Goal: Information Seeking & Learning: Learn about a topic

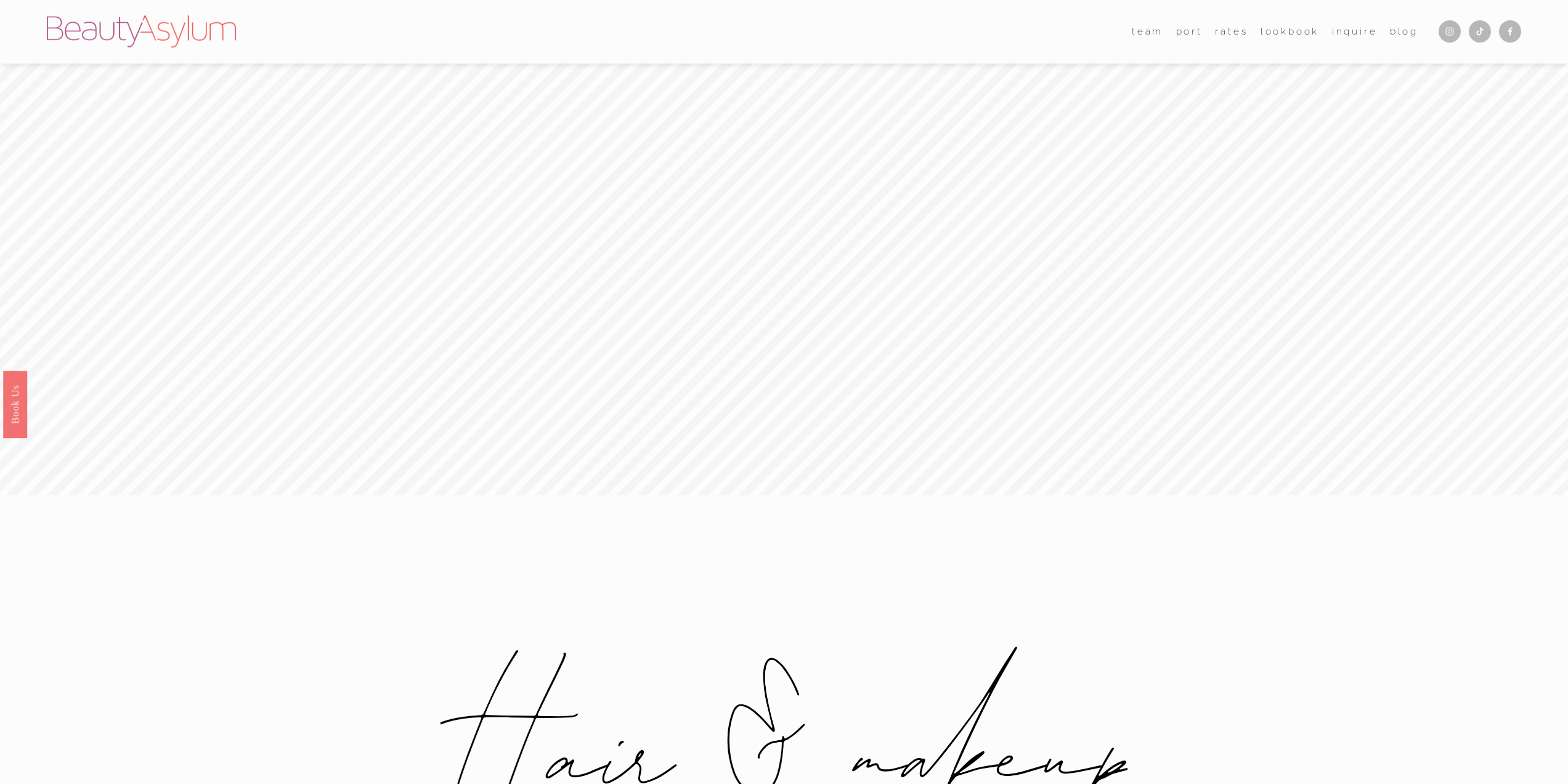
click at [1278, 37] on link "Lookbook" at bounding box center [1290, 32] width 59 height 19
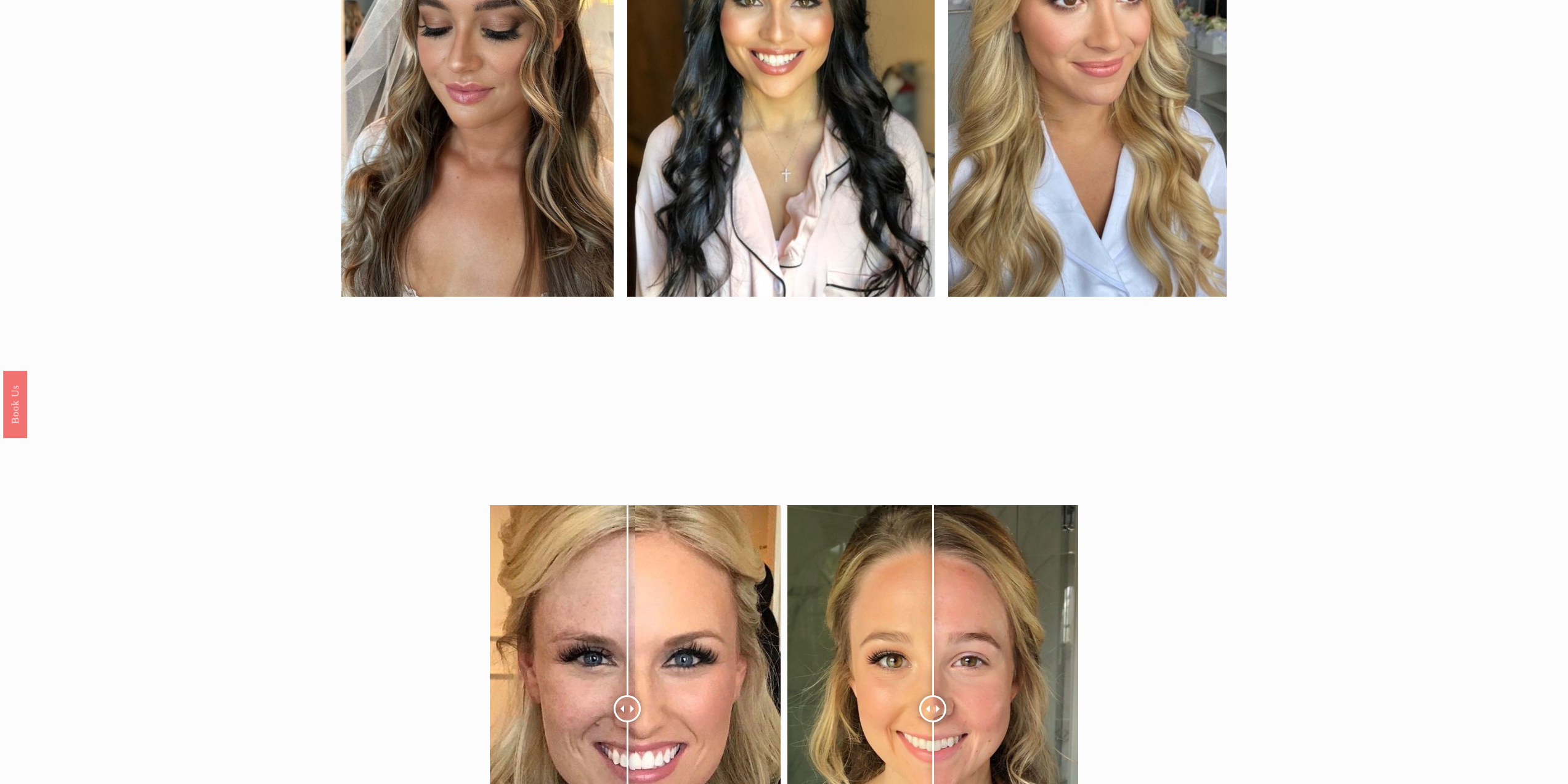
scroll to position [1356, 0]
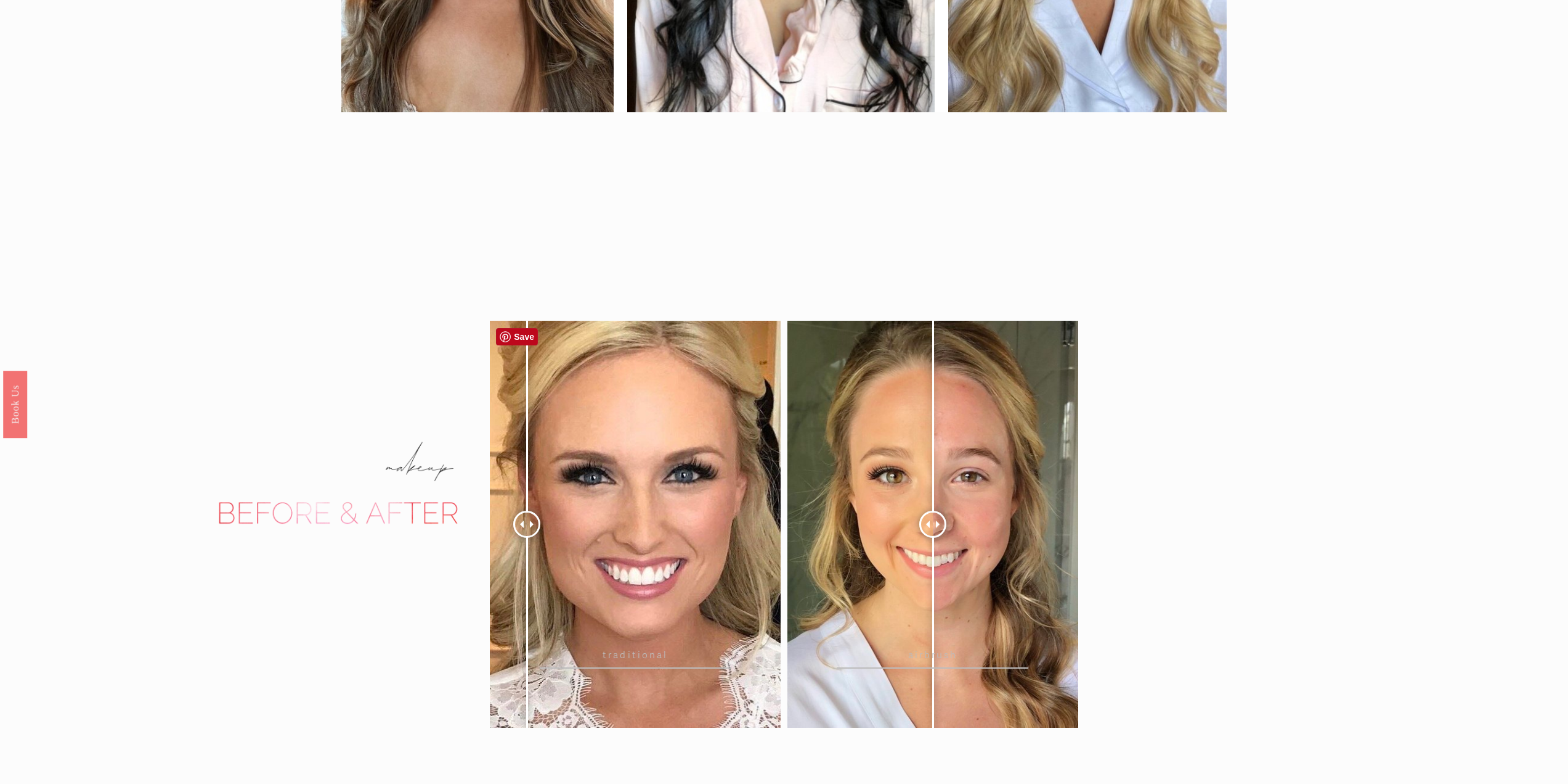
drag, startPoint x: 617, startPoint y: 521, endPoint x: 527, endPoint y: 542, distance: 92.4
click at [527, 538] on div at bounding box center [526, 524] width 27 height 27
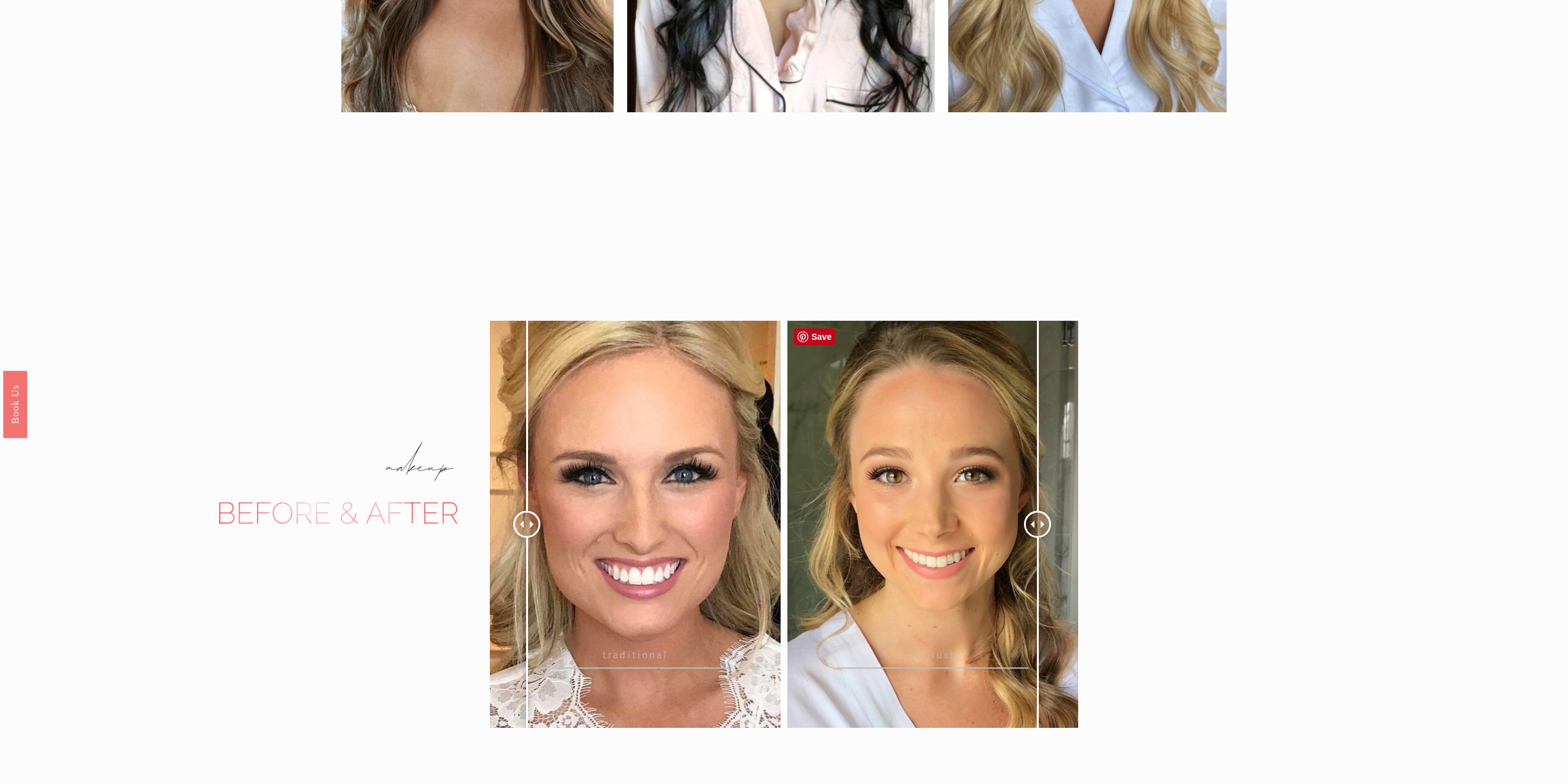
drag, startPoint x: 934, startPoint y: 523, endPoint x: 1038, endPoint y: 630, distance: 149.2
click at [1038, 538] on div at bounding box center [1037, 524] width 27 height 27
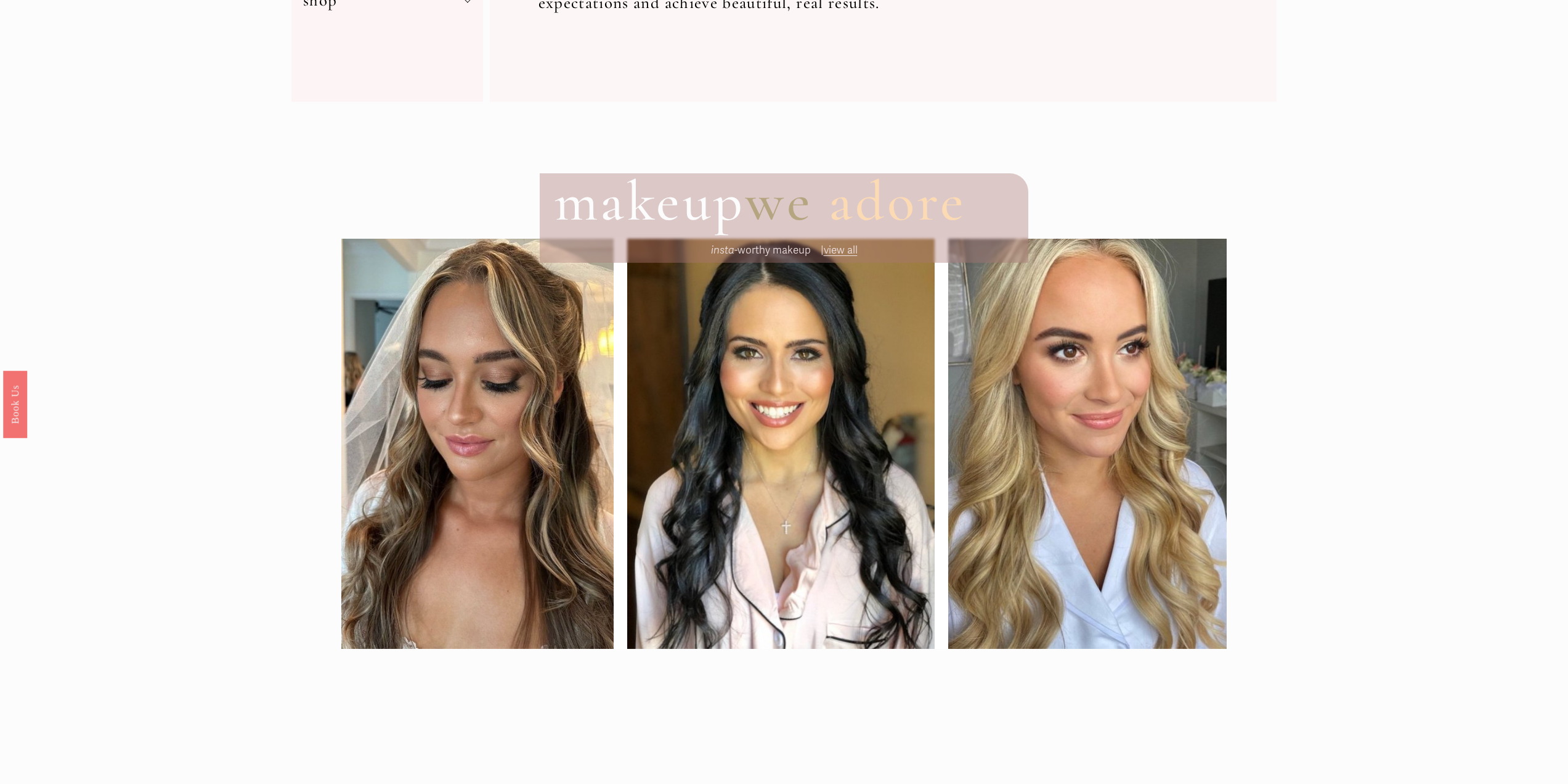
scroll to position [594, 0]
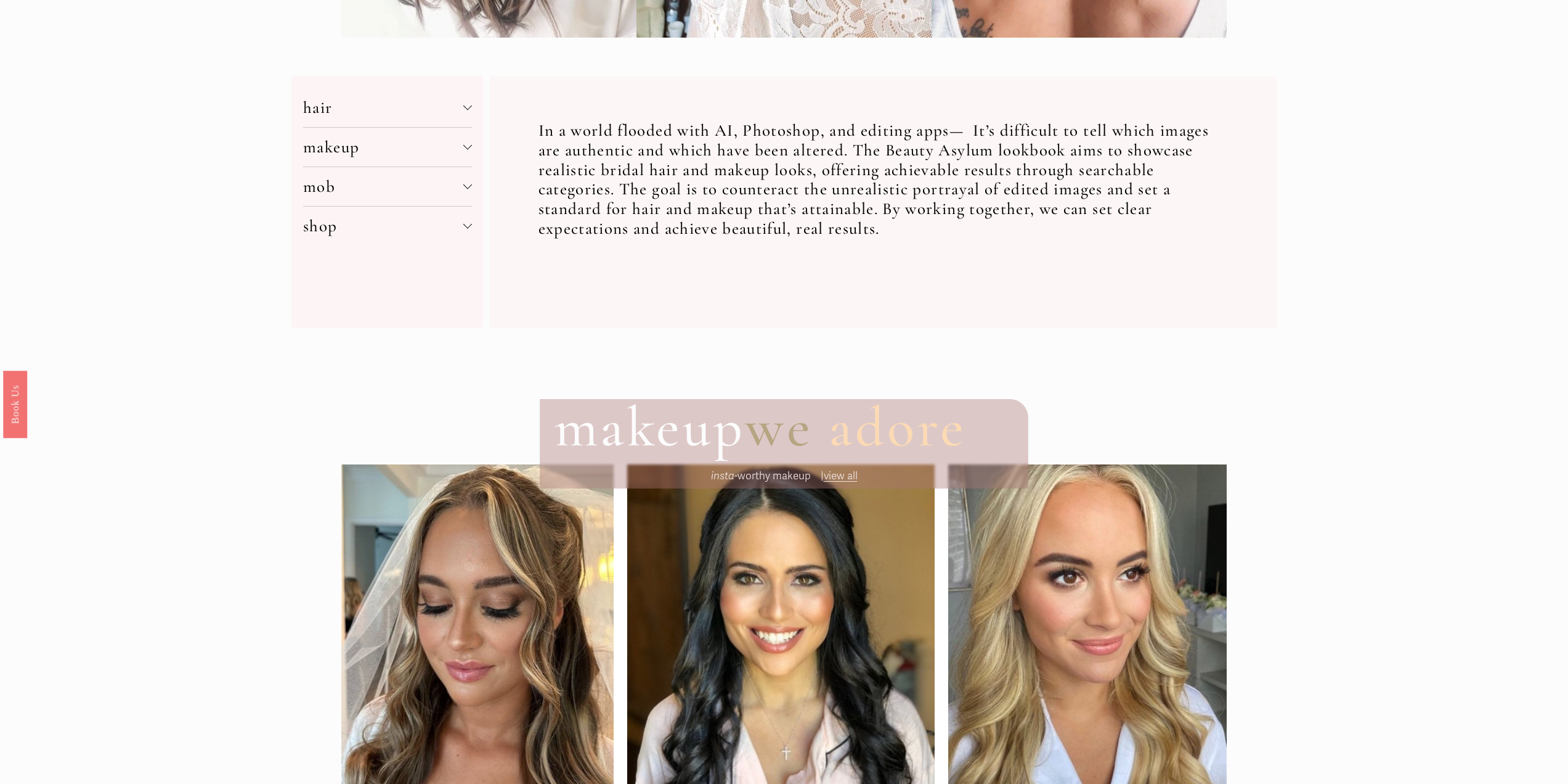
click at [348, 183] on span "mob" at bounding box center [383, 187] width 161 height 21
click at [376, 158] on button "makeup" at bounding box center [388, 147] width 169 height 39
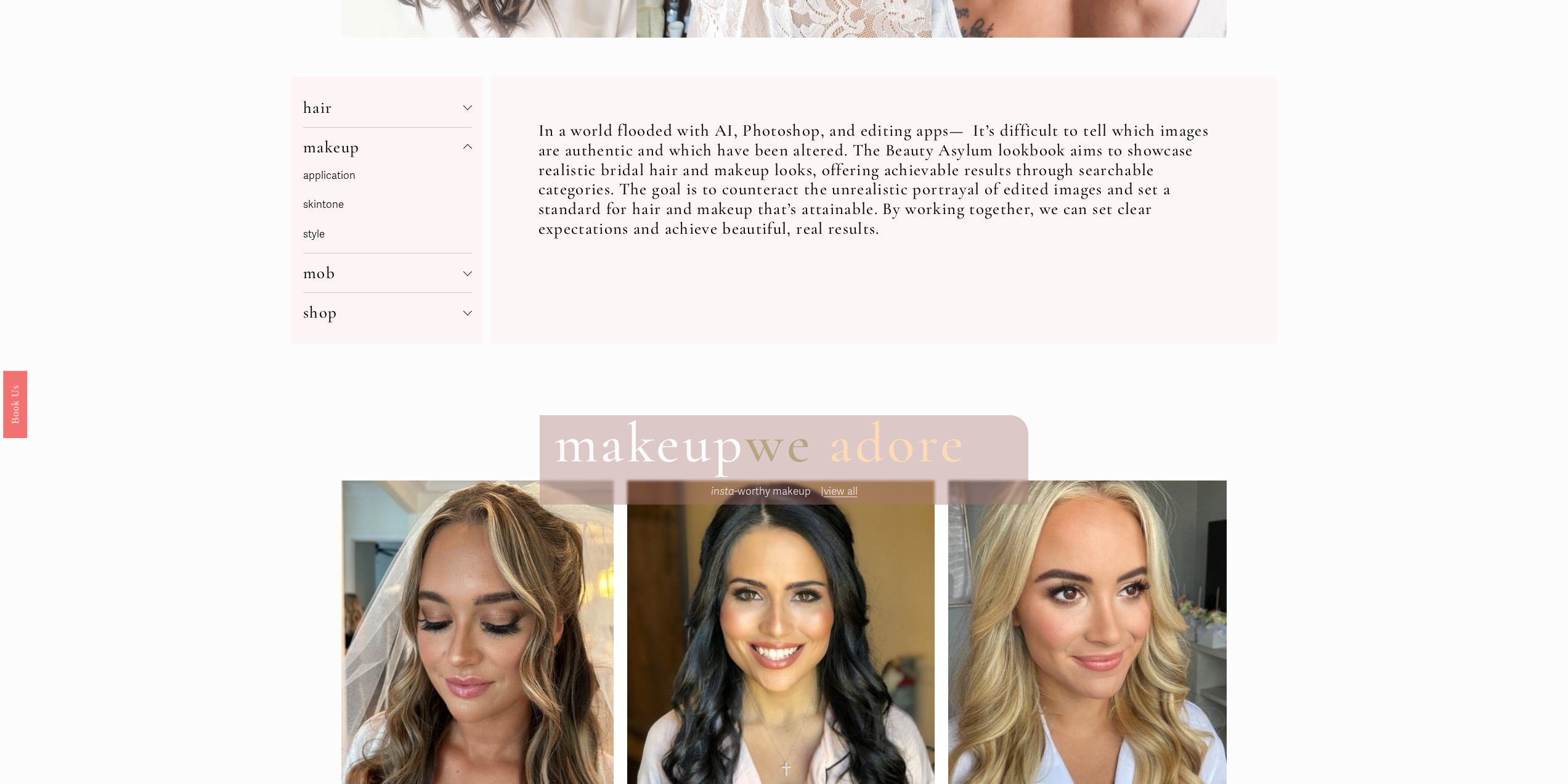
click at [323, 206] on p "skintone" at bounding box center [388, 205] width 169 height 19
click at [309, 205] on p "skintone" at bounding box center [388, 205] width 169 height 19
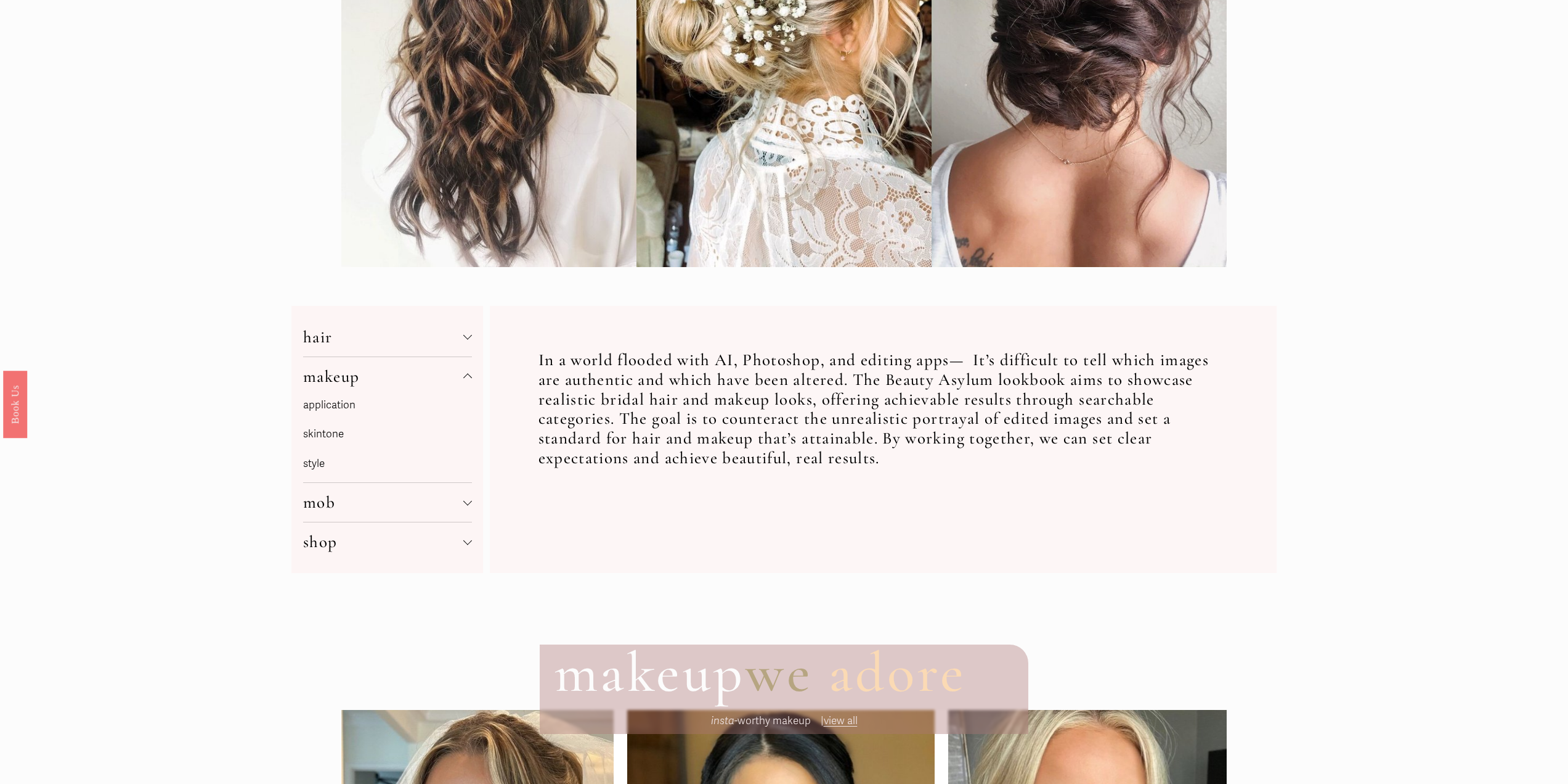
scroll to position [225, 0]
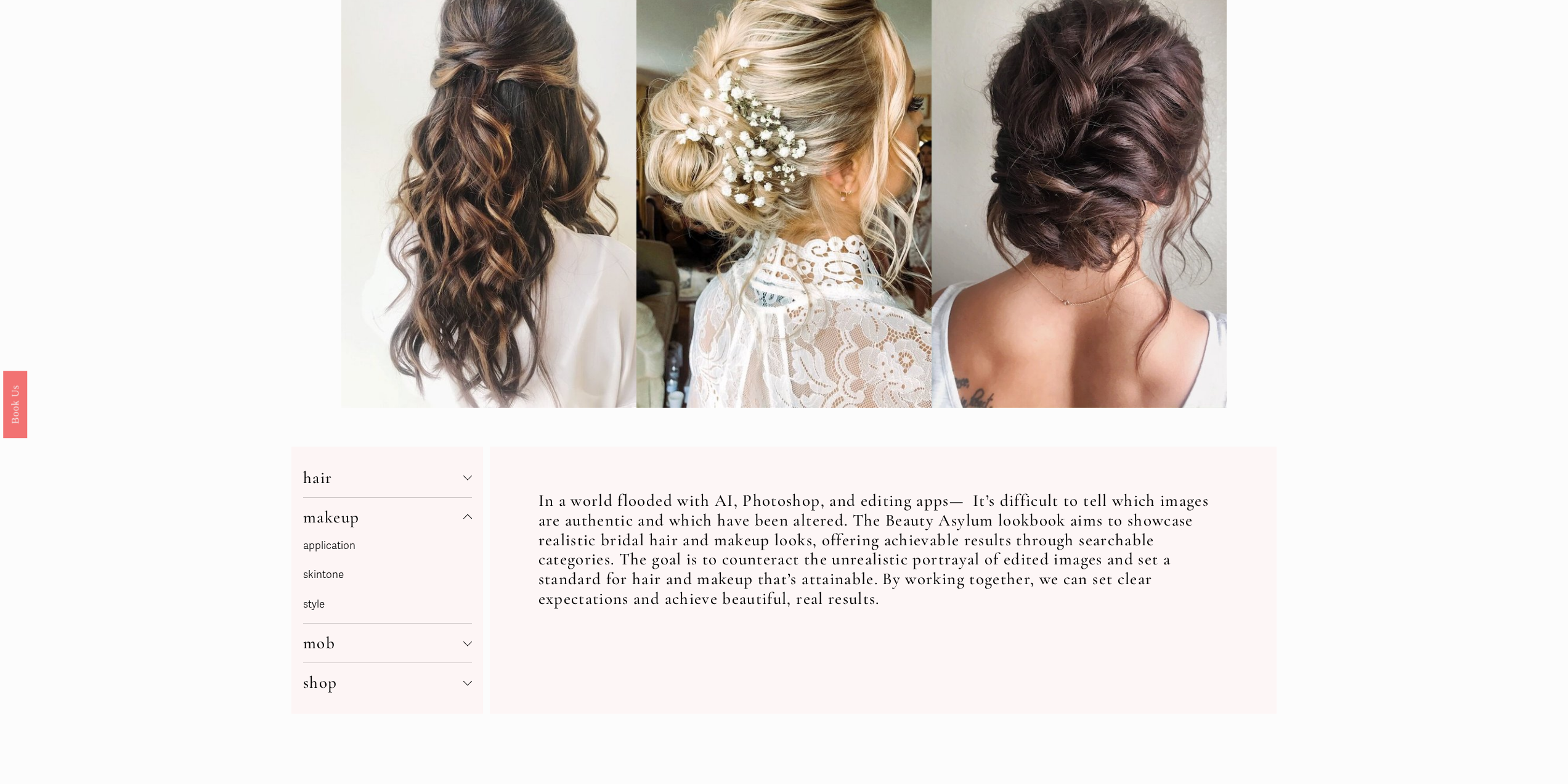
click at [390, 484] on span "hair" at bounding box center [383, 478] width 161 height 21
click at [305, 596] on link "style" at bounding box center [314, 593] width 22 height 13
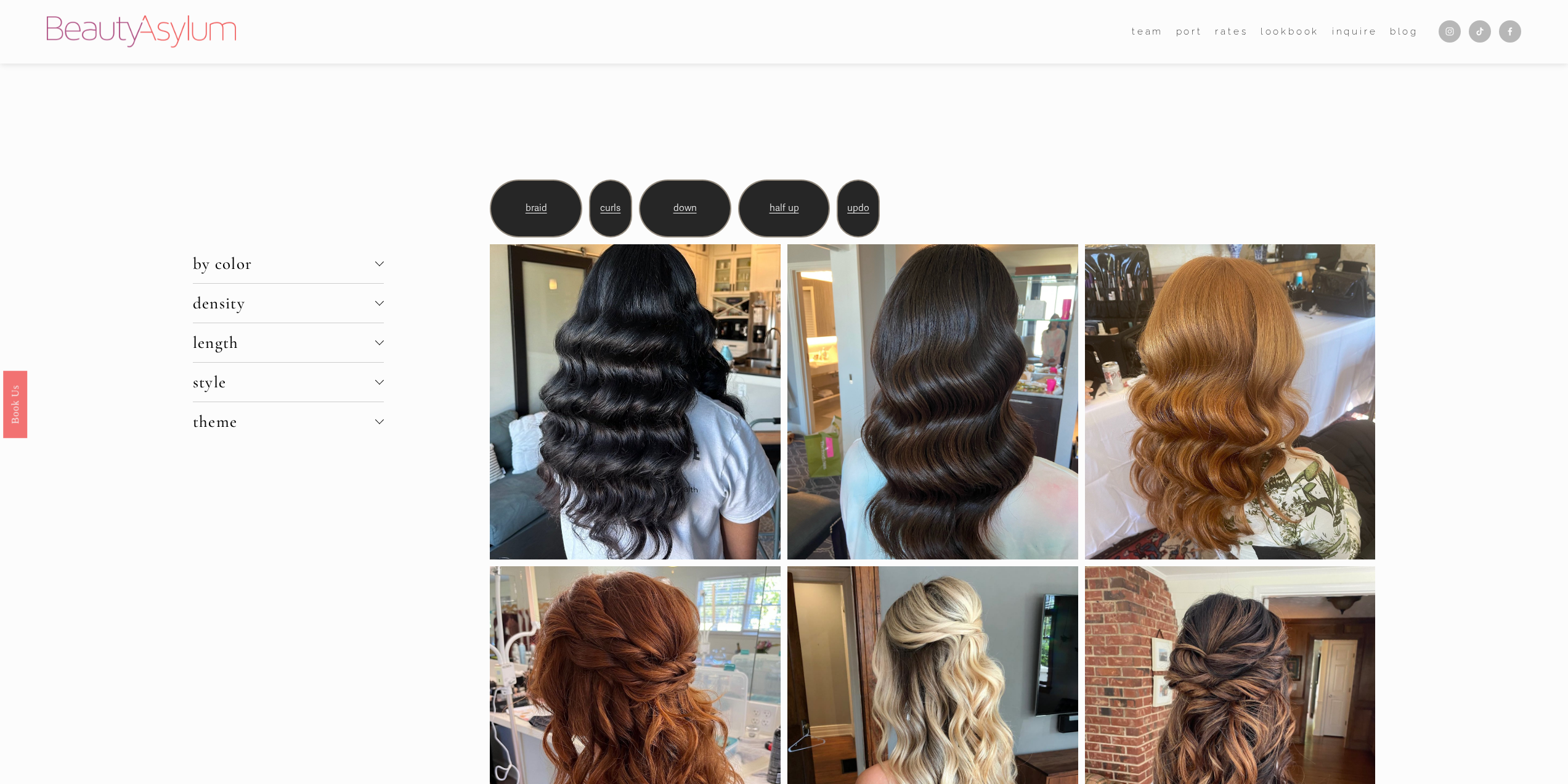
click at [862, 212] on span "updo" at bounding box center [859, 208] width 23 height 11
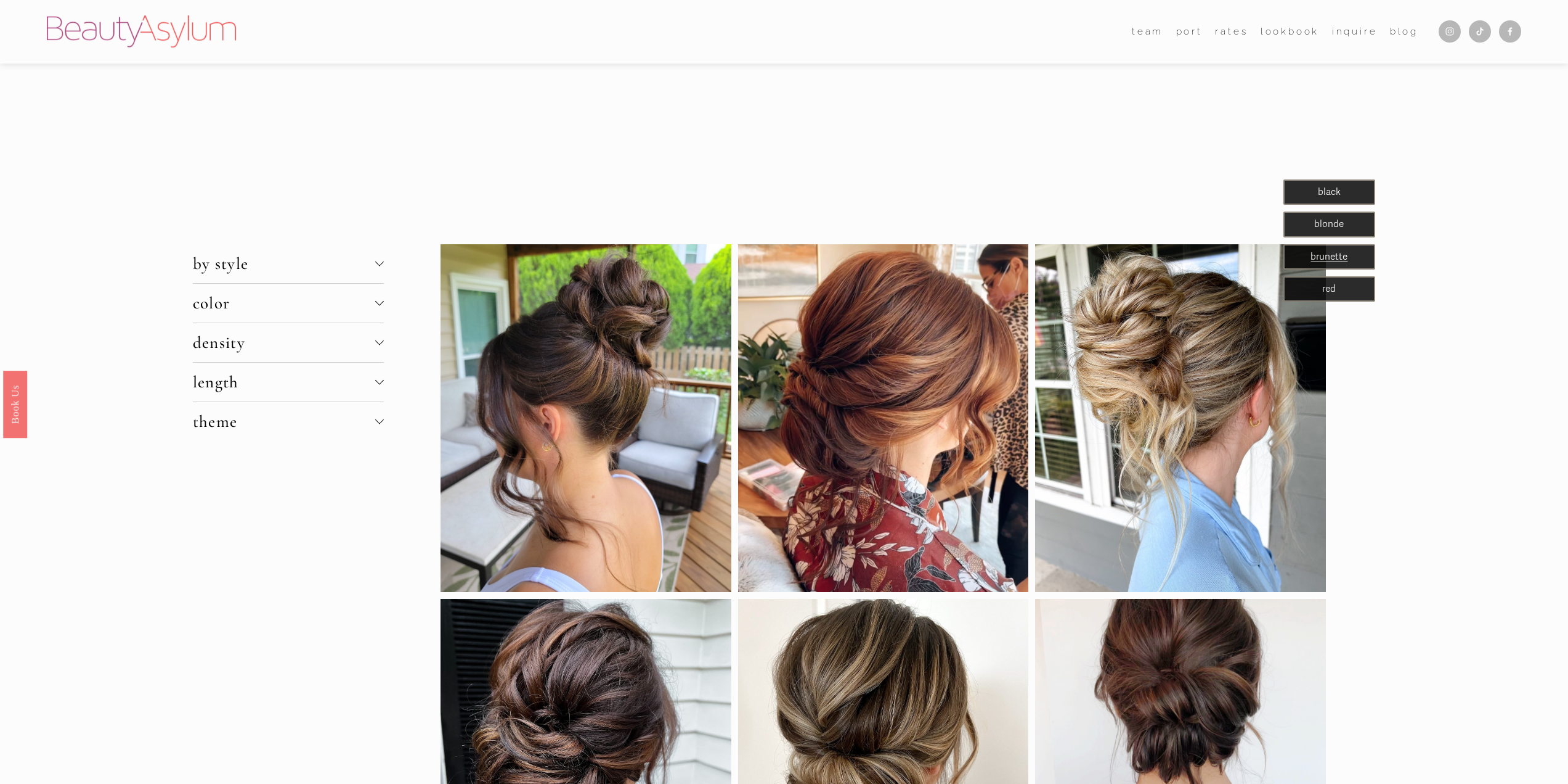
click at [1329, 192] on span "black" at bounding box center [1329, 192] width 23 height 11
click at [1312, 192] on p "black" at bounding box center [1329, 192] width 88 height 17
click at [1327, 192] on span "black" at bounding box center [1329, 192] width 23 height 11
click at [1230, 35] on link "Rates" at bounding box center [1231, 32] width 33 height 19
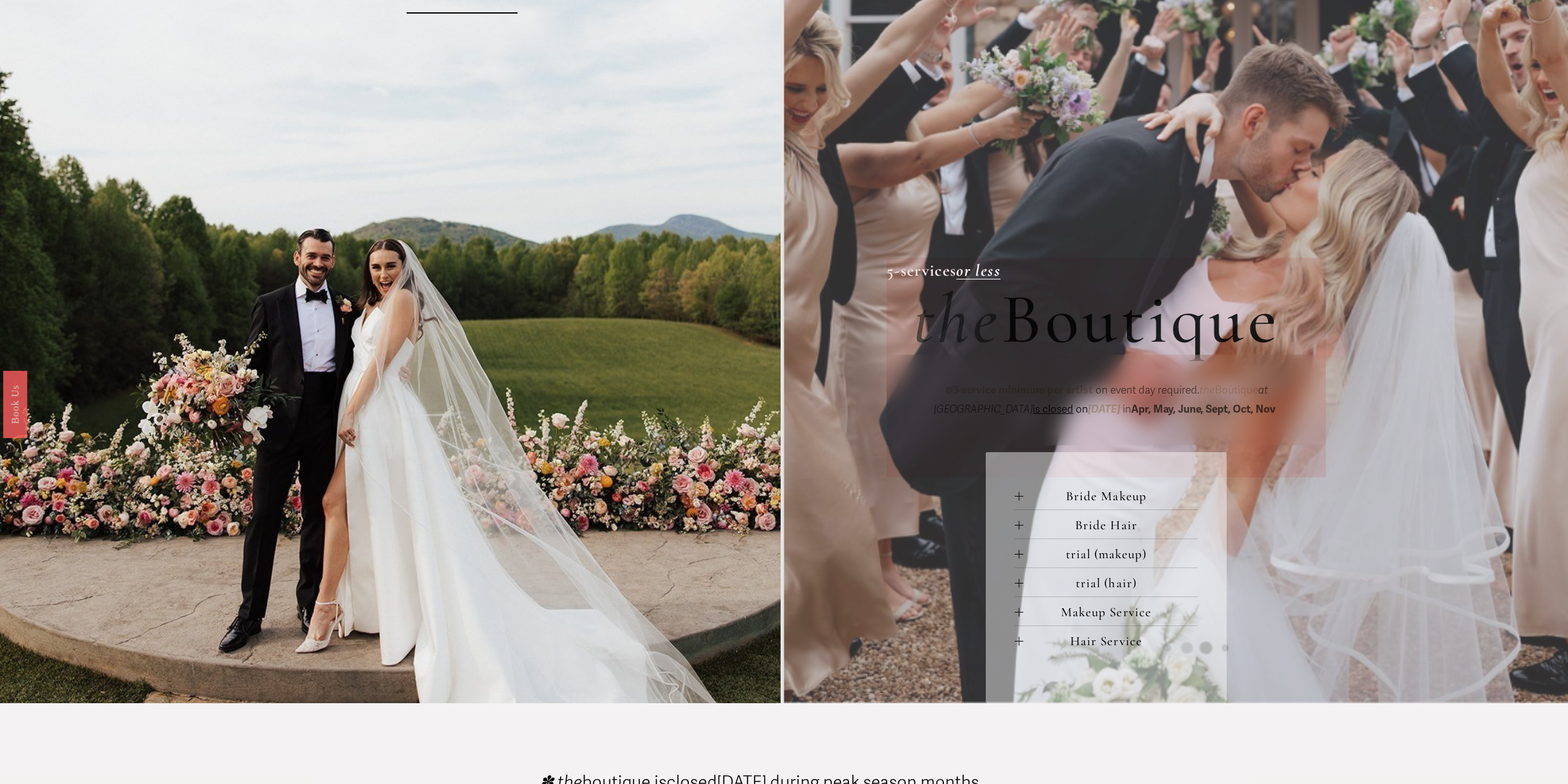
scroll to position [370, 0]
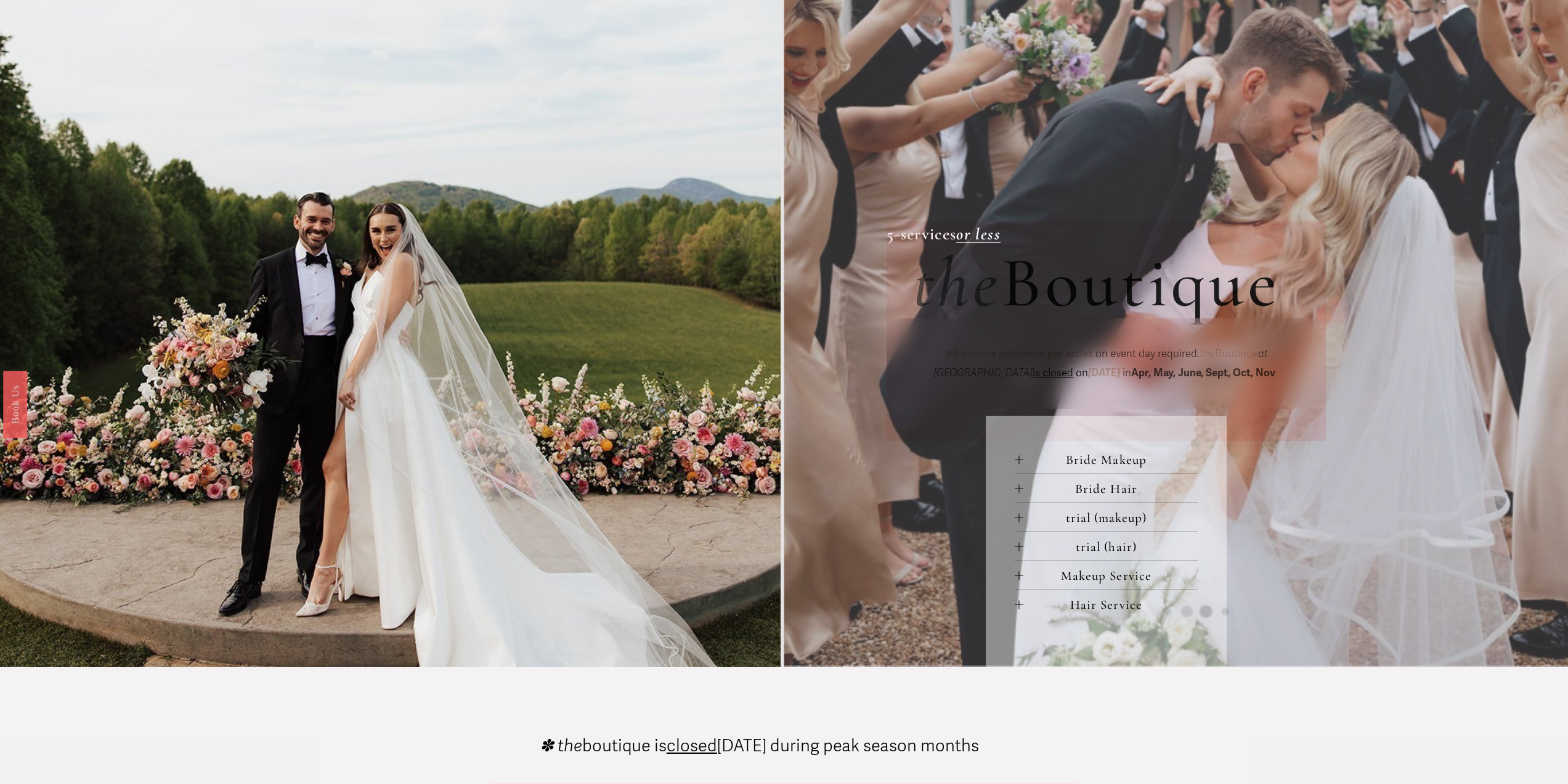
click at [1111, 581] on span "Makeup Service" at bounding box center [1110, 575] width 175 height 15
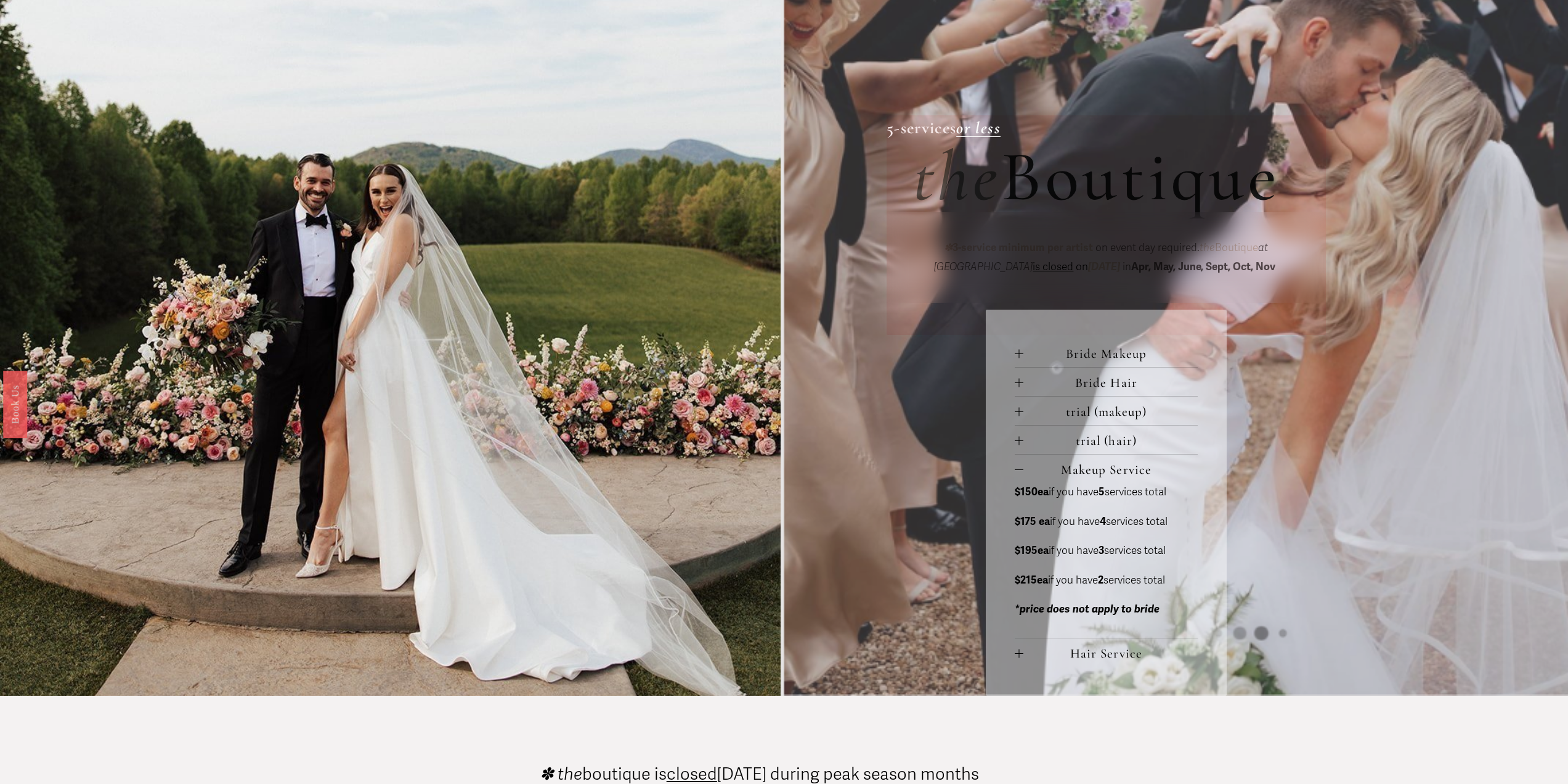
scroll to position [555, 0]
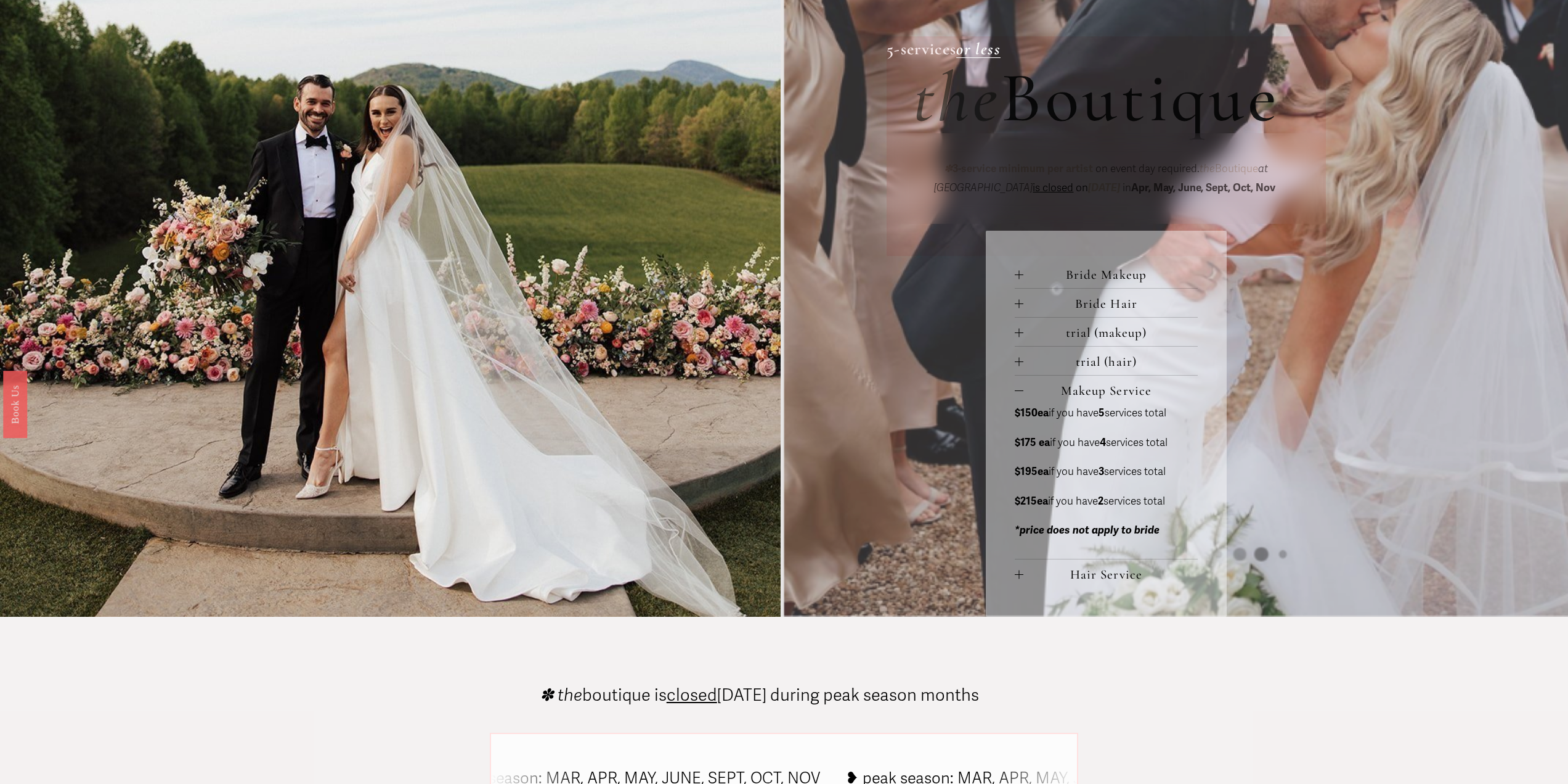
click at [1039, 574] on span "Hair Service" at bounding box center [1110, 574] width 175 height 15
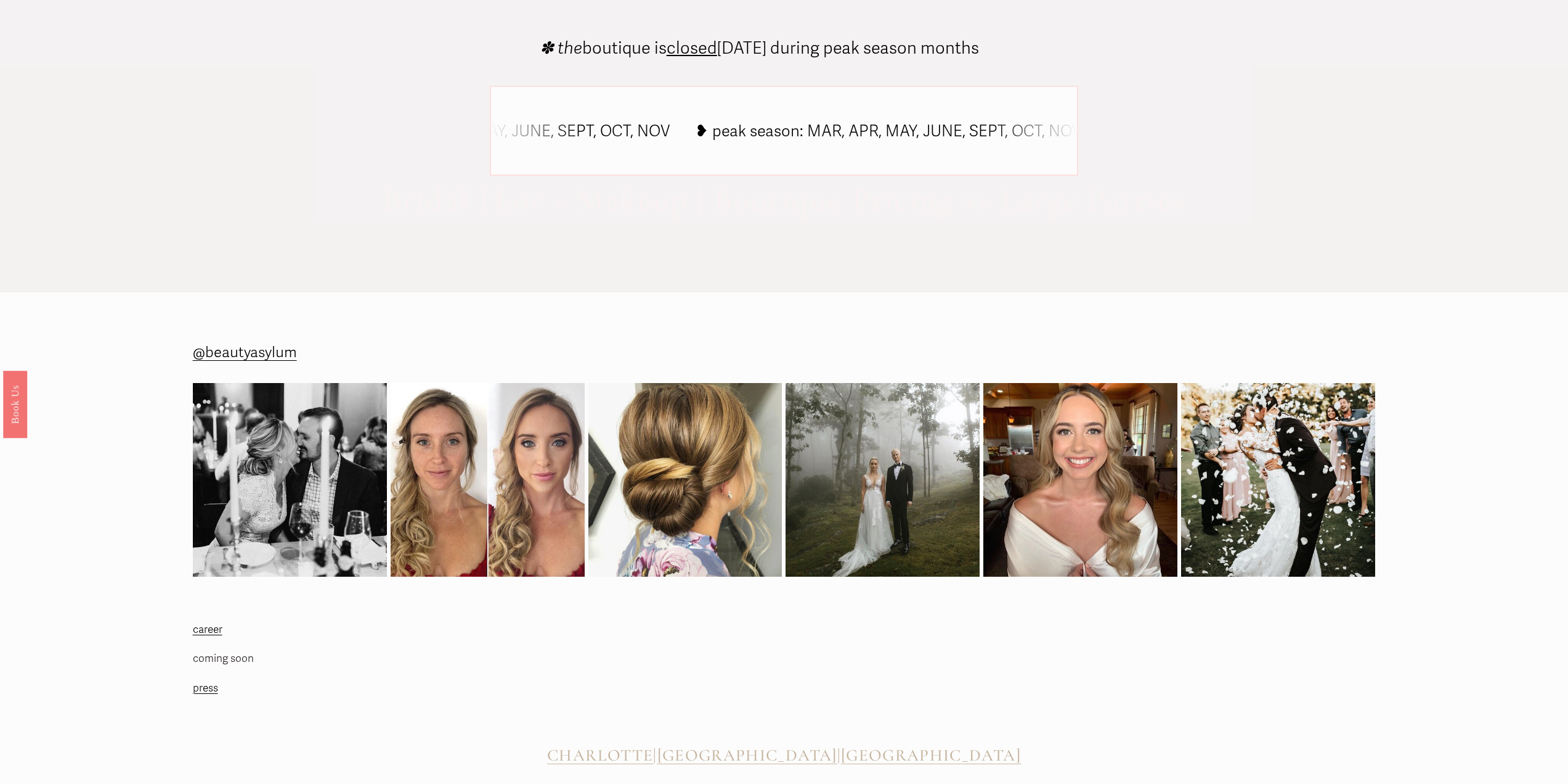
scroll to position [1450, 0]
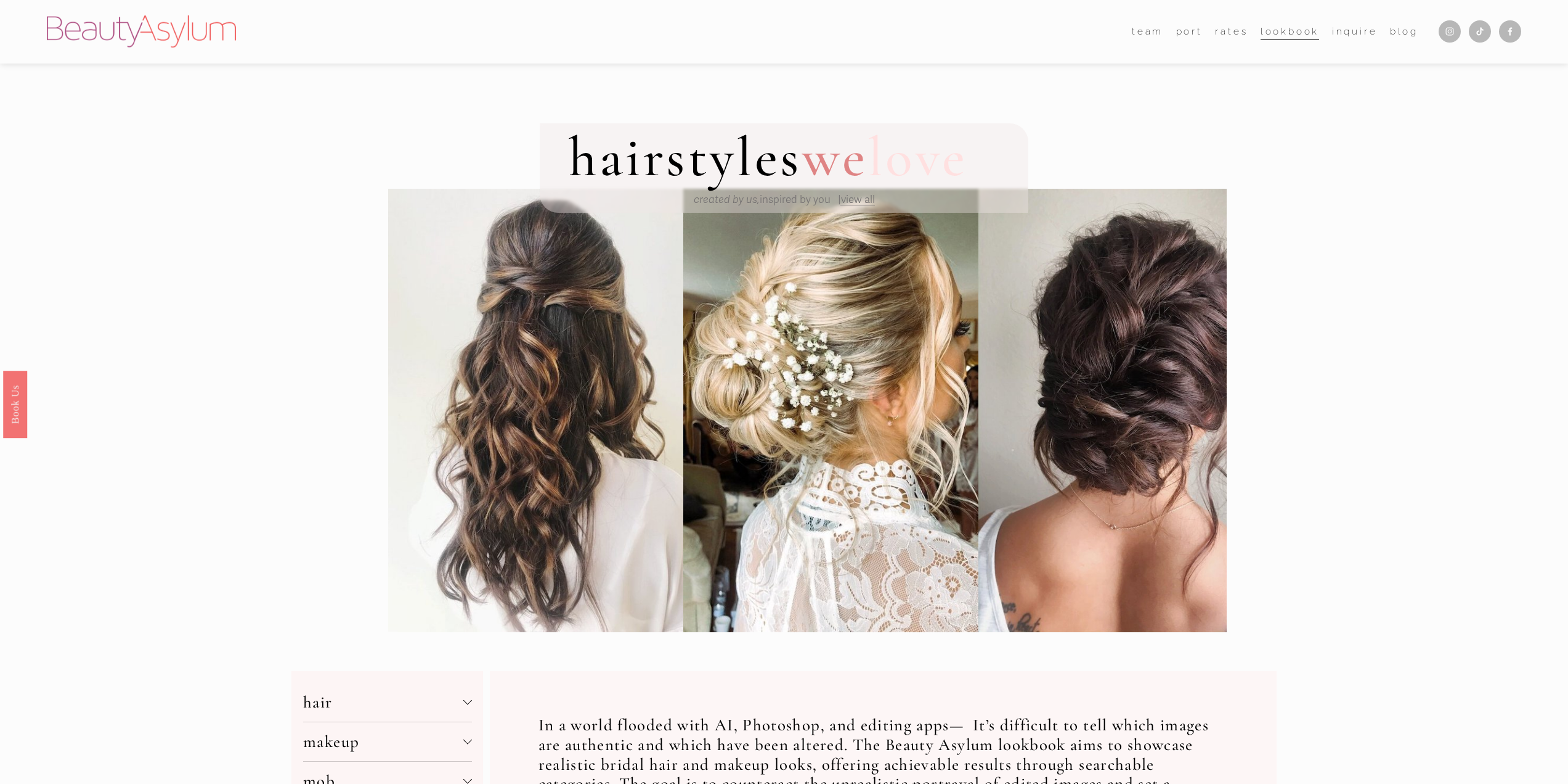
scroll to position [225, 0]
